Goal: Task Accomplishment & Management: Use online tool/utility

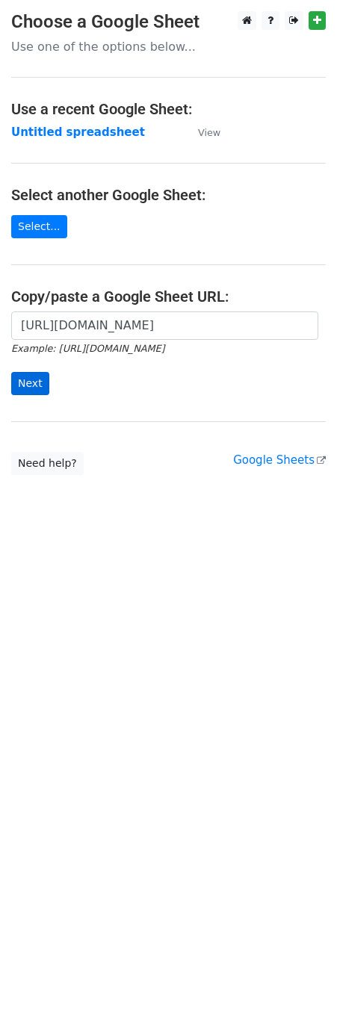
scroll to position [0, 303]
type input "[URL][DOMAIN_NAME]"
click at [27, 385] on input "Next" at bounding box center [30, 383] width 38 height 23
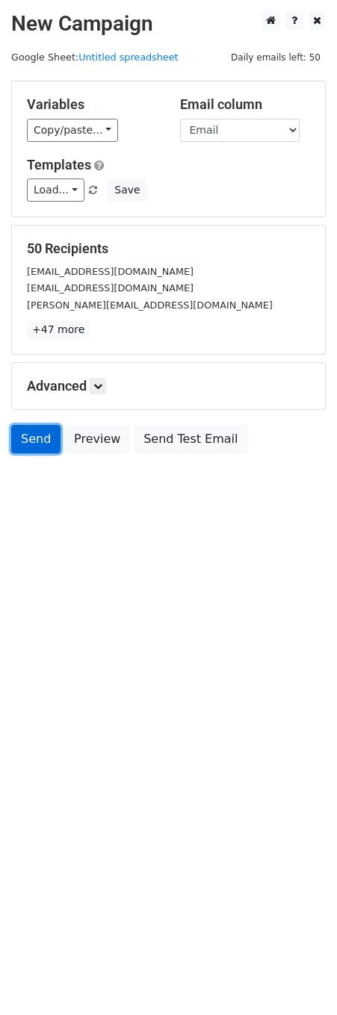
click at [25, 449] on link "Send" at bounding box center [35, 439] width 49 height 28
